Goal: Task Accomplishment & Management: Manage account settings

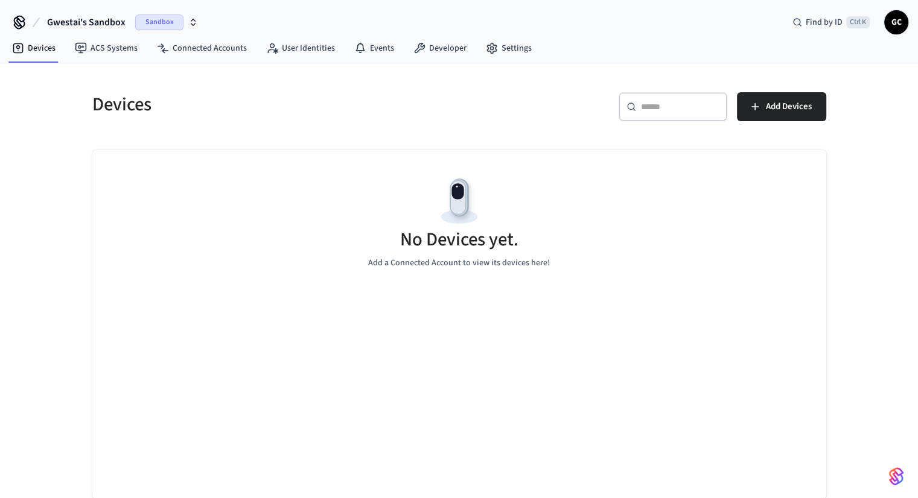
drag, startPoint x: 0, startPoint y: 0, endPoint x: 283, endPoint y: 198, distance: 345.6
click at [283, 198] on div "Devices ​ ​ Add Devices No Devices yet. Add a Connected Account to view its dev…" at bounding box center [459, 288] width 753 height 421
click at [104, 23] on span "Gwestai's Sandbox" at bounding box center [86, 22] width 78 height 14
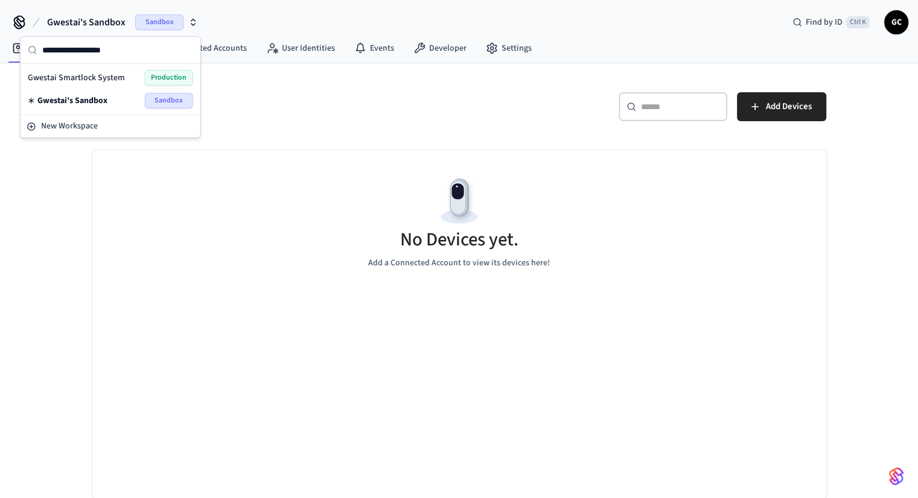
click at [99, 87] on div "Gwestai Smartlock System Production" at bounding box center [110, 77] width 175 height 23
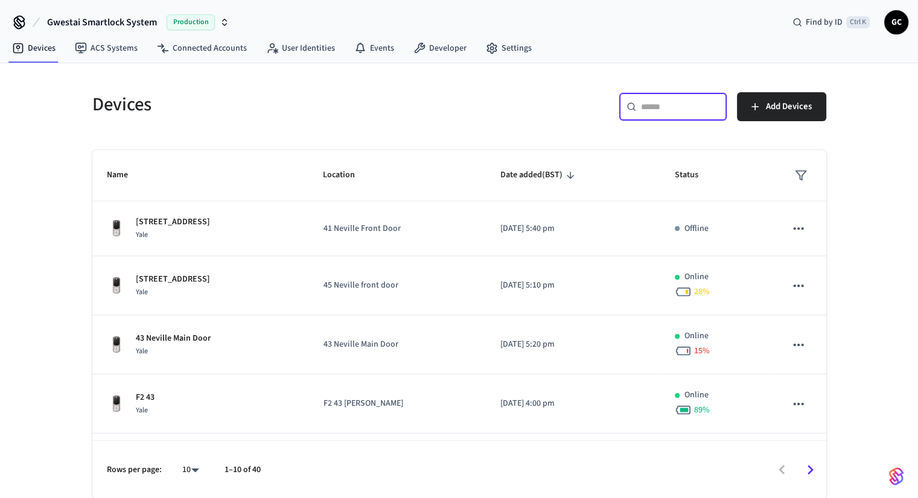
click at [653, 105] on input "text" at bounding box center [680, 107] width 78 height 12
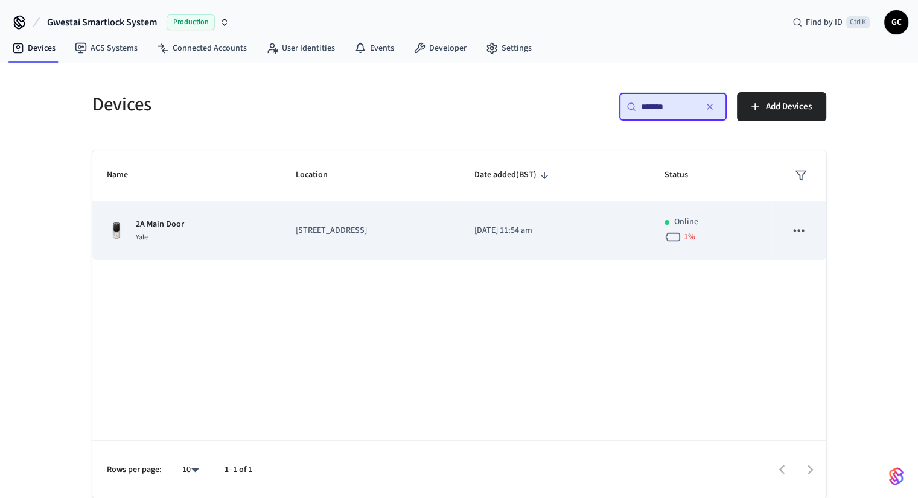
type input "*******"
click at [556, 213] on td "[DATE] 11:54 am" at bounding box center [555, 231] width 190 height 59
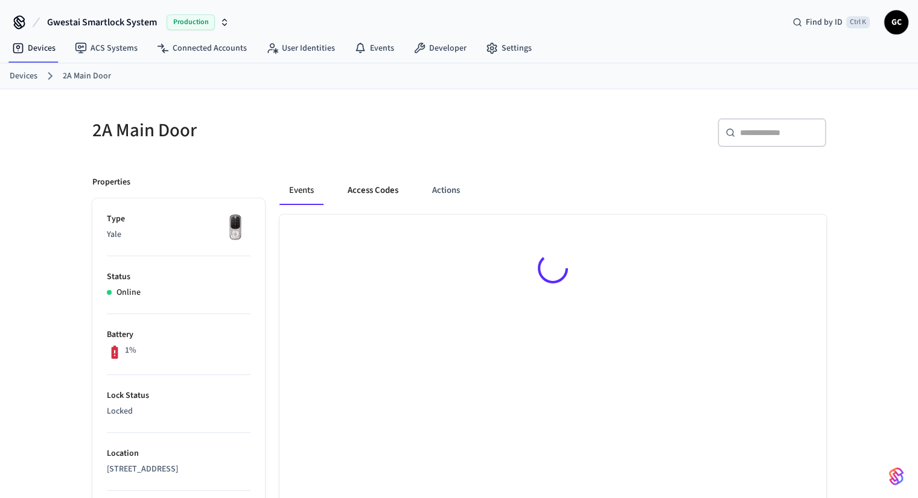
click at [381, 194] on button "Access Codes" at bounding box center [373, 190] width 70 height 29
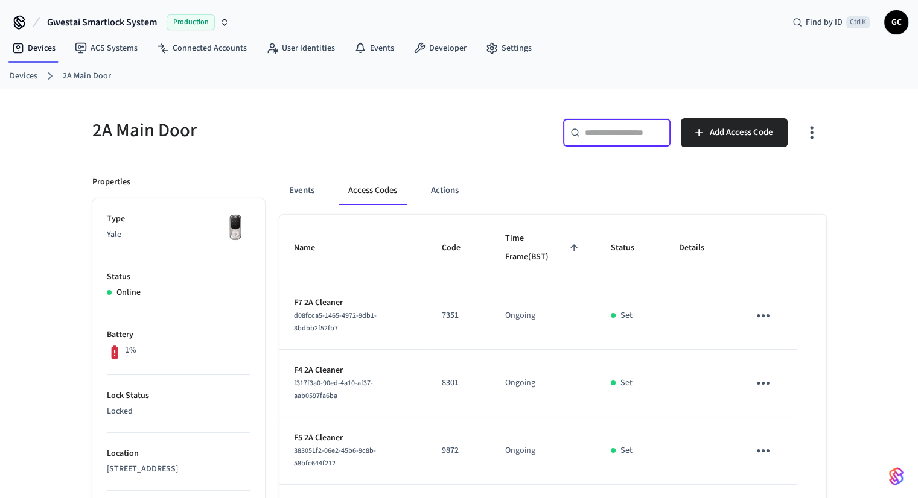
paste input "*****"
type input "*****"
click at [630, 129] on input "*****" at bounding box center [624, 133] width 78 height 12
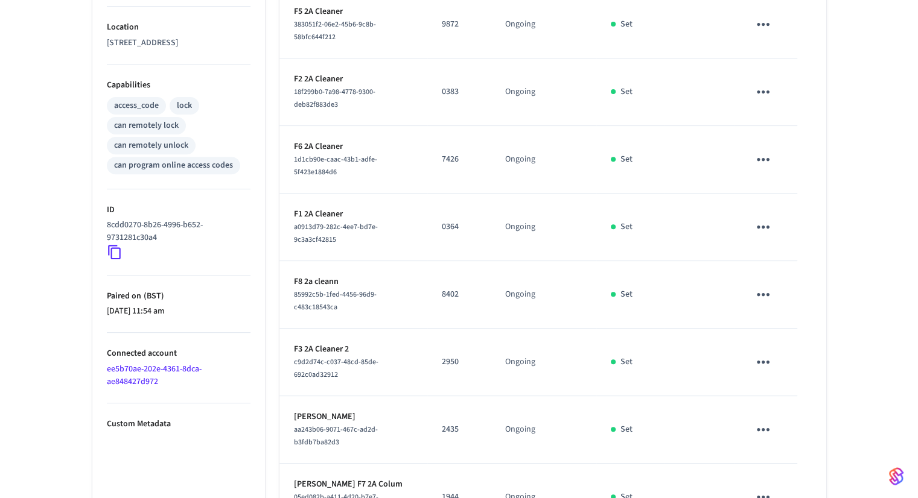
scroll to position [516, 0]
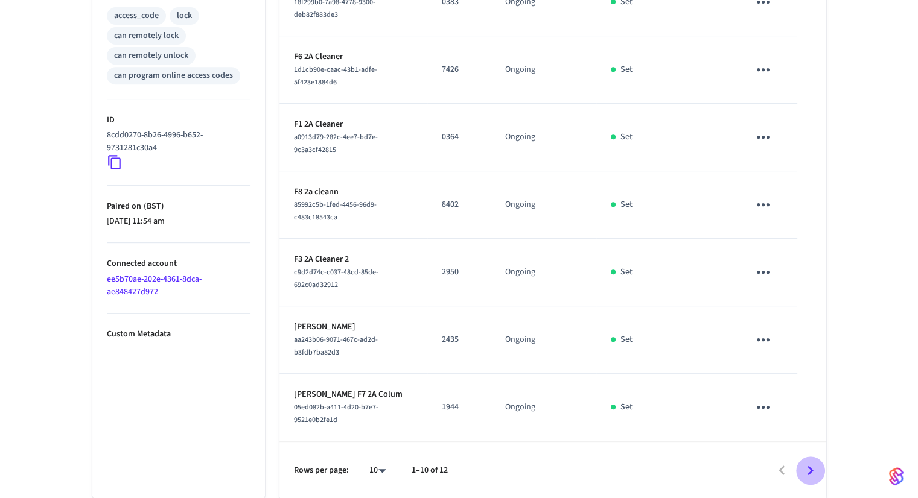
click at [812, 476] on icon "Go to next page" at bounding box center [810, 471] width 19 height 19
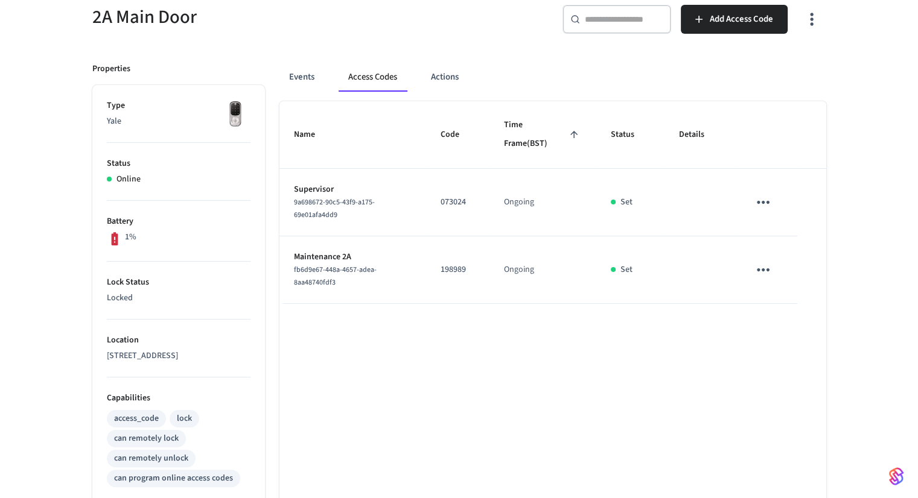
scroll to position [375, 0]
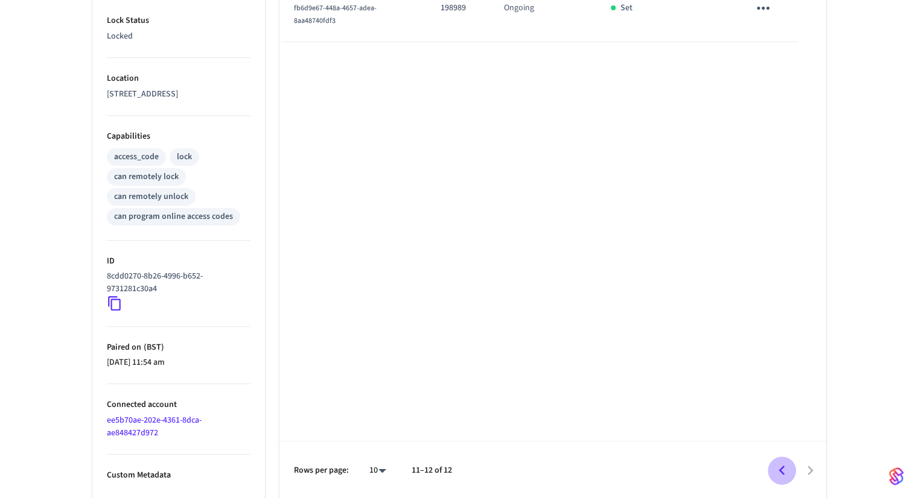
click at [784, 474] on icon "Go to previous page" at bounding box center [781, 471] width 19 height 19
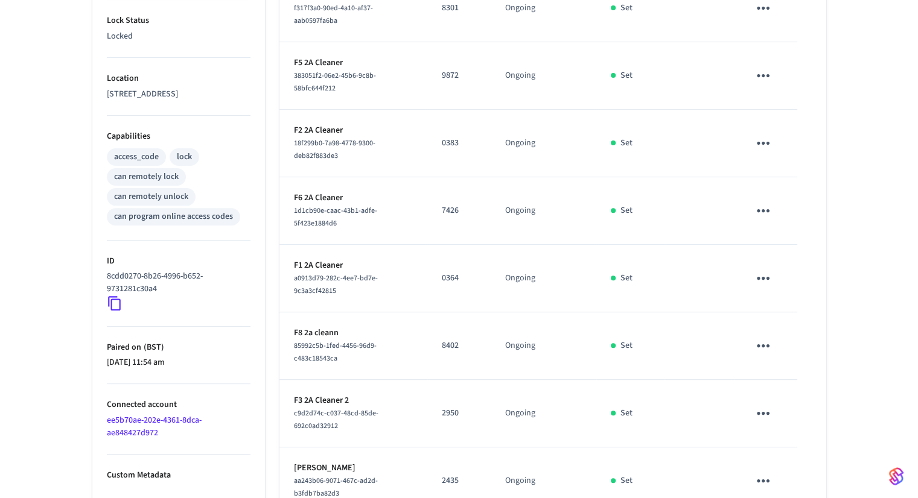
scroll to position [516, 0]
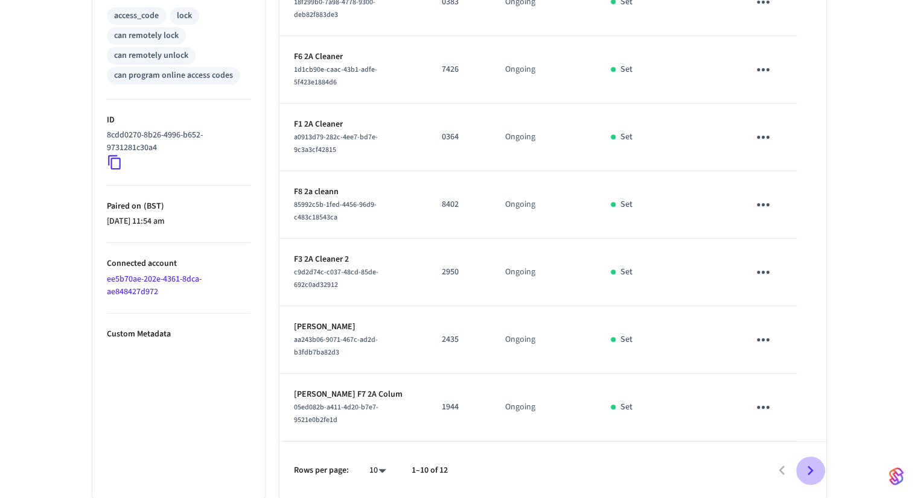
click at [814, 470] on icon "Go to next page" at bounding box center [810, 471] width 19 height 19
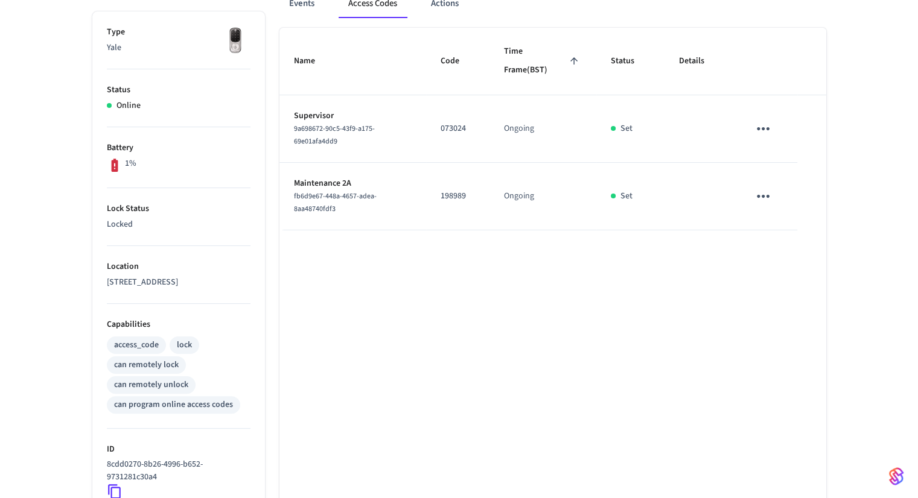
scroll to position [375, 0]
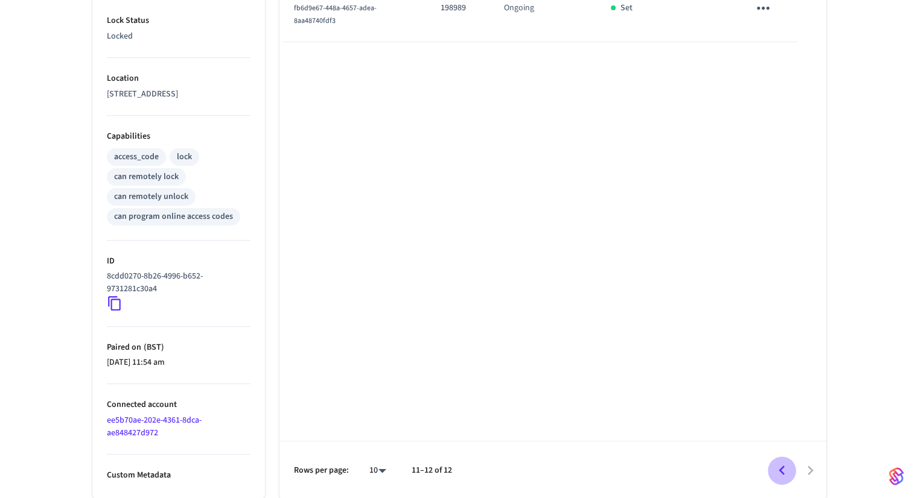
click at [779, 466] on icon "Go to previous page" at bounding box center [781, 471] width 19 height 19
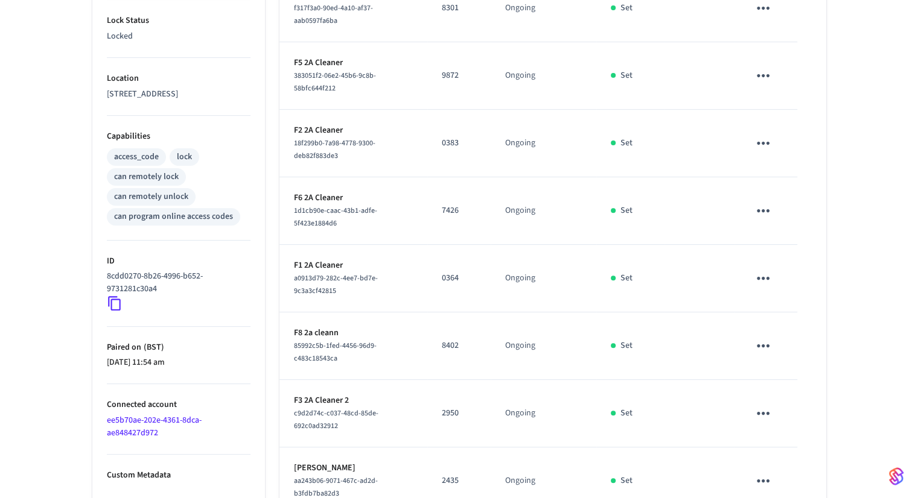
scroll to position [516, 0]
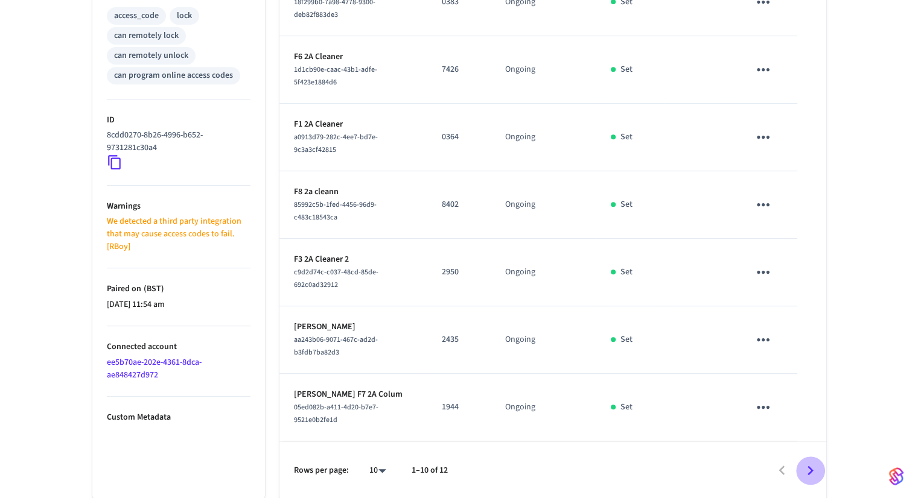
click at [818, 470] on icon "Go to next page" at bounding box center [810, 471] width 19 height 19
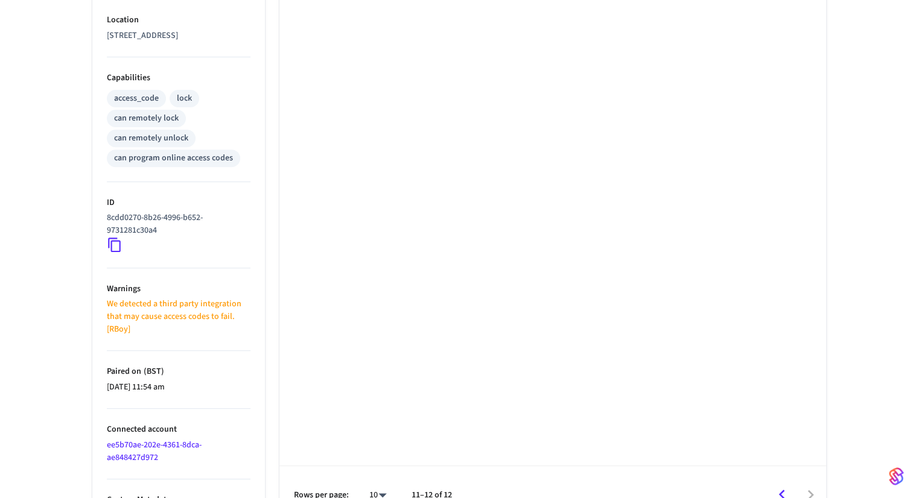
scroll to position [459, 0]
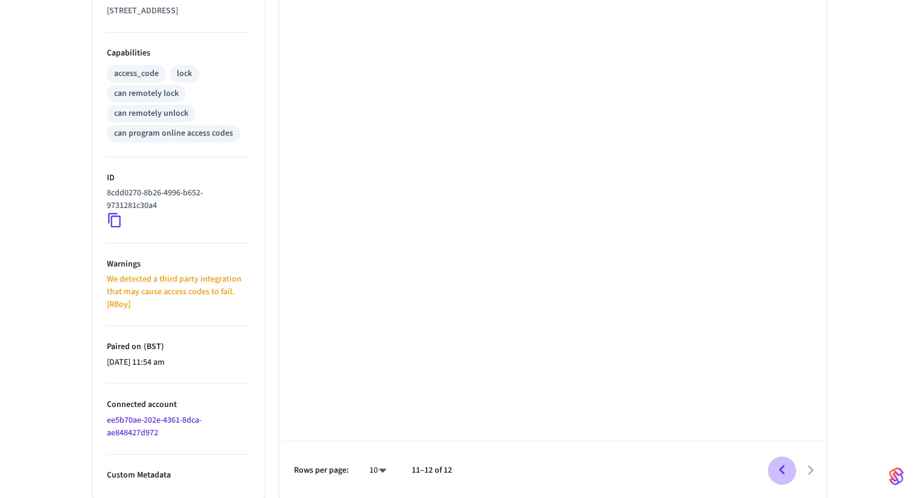
click at [780, 469] on icon "Go to previous page" at bounding box center [781, 471] width 6 height 10
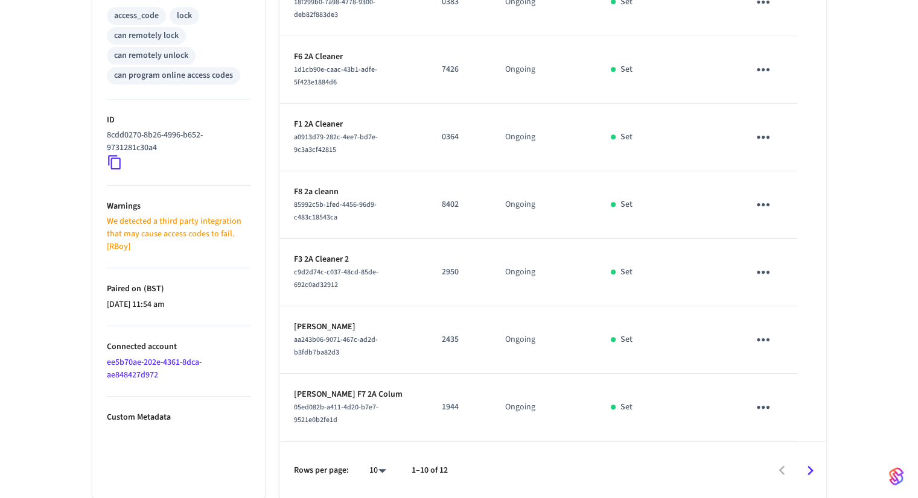
scroll to position [515, 0]
